Goal: Information Seeking & Learning: Learn about a topic

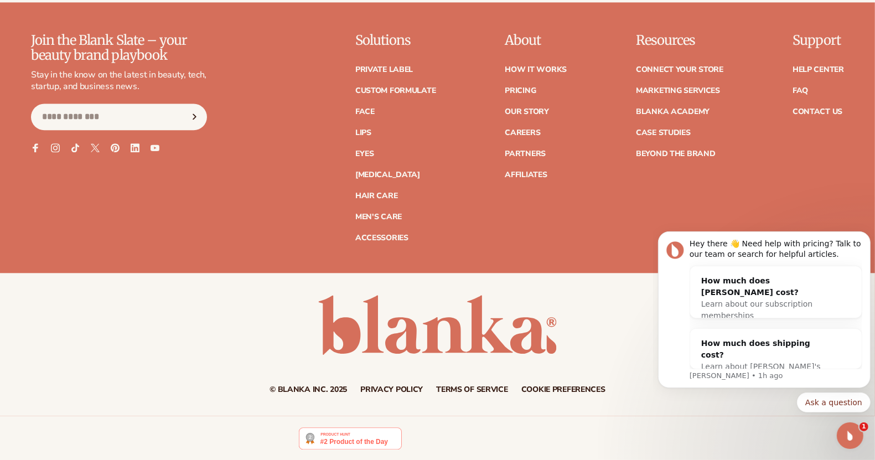
scroll to position [1562, 0]
click at [105, 319] on div "© Blanka Inc. 2025 Privacy policy Terms of service Contact information Cookie p…" at bounding box center [437, 344] width 875 height 99
click at [862, 440] on html at bounding box center [849, 434] width 27 height 27
click at [611, 306] on div "© Blanka Inc. 2025 Privacy policy Terms of service Contact information Cookie p…" at bounding box center [437, 344] width 875 height 99
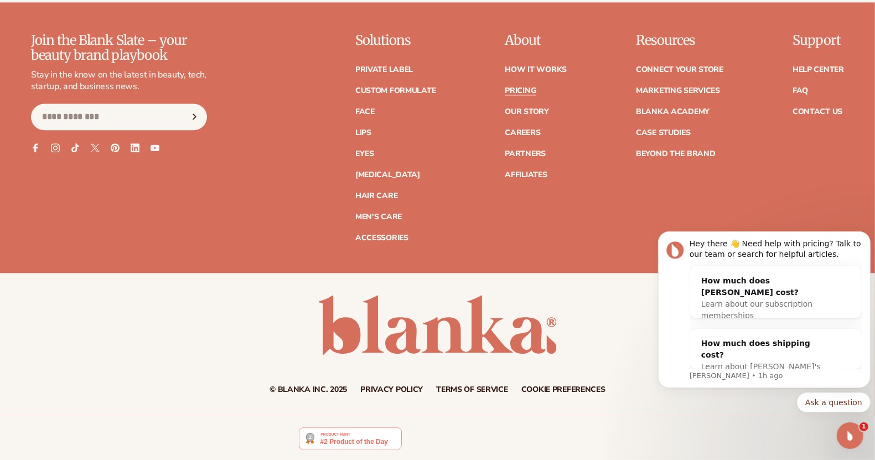
click at [532, 87] on link "Pricing" at bounding box center [520, 91] width 31 height 8
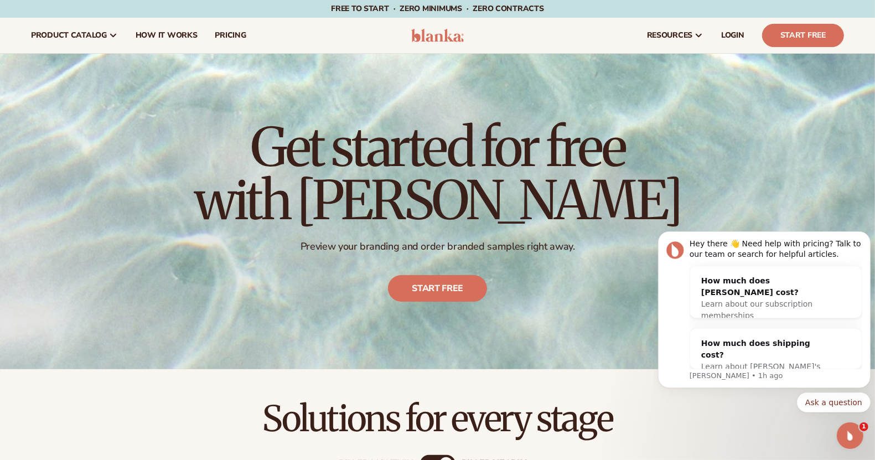
click at [542, 16] on p "Free to start · ZERO minimums · ZERO contracts ·" at bounding box center [437, 9] width 213 height 18
